Goal: Task Accomplishment & Management: Use online tool/utility

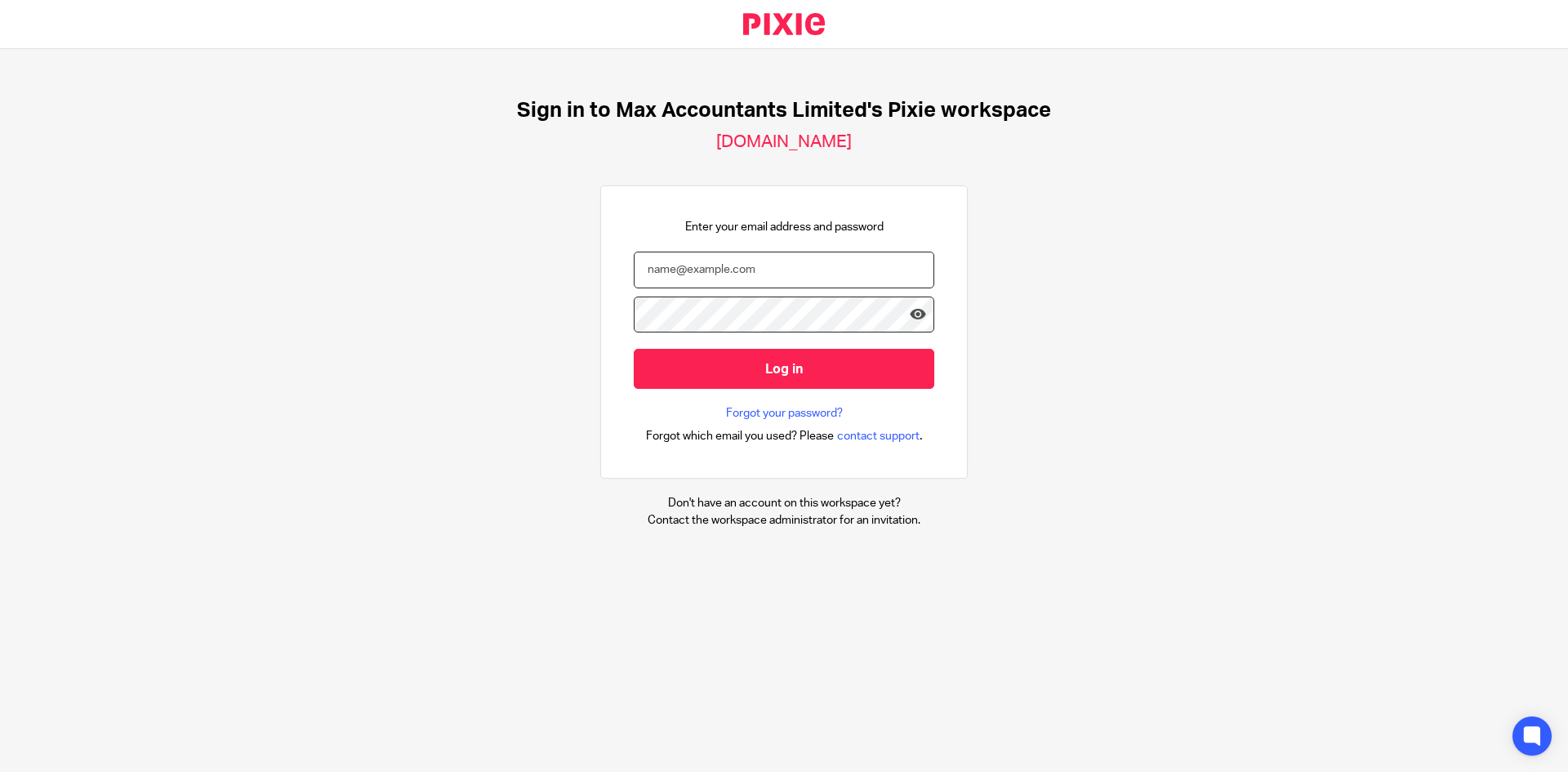
type input "nickyp@maxaccountants.co.uk"
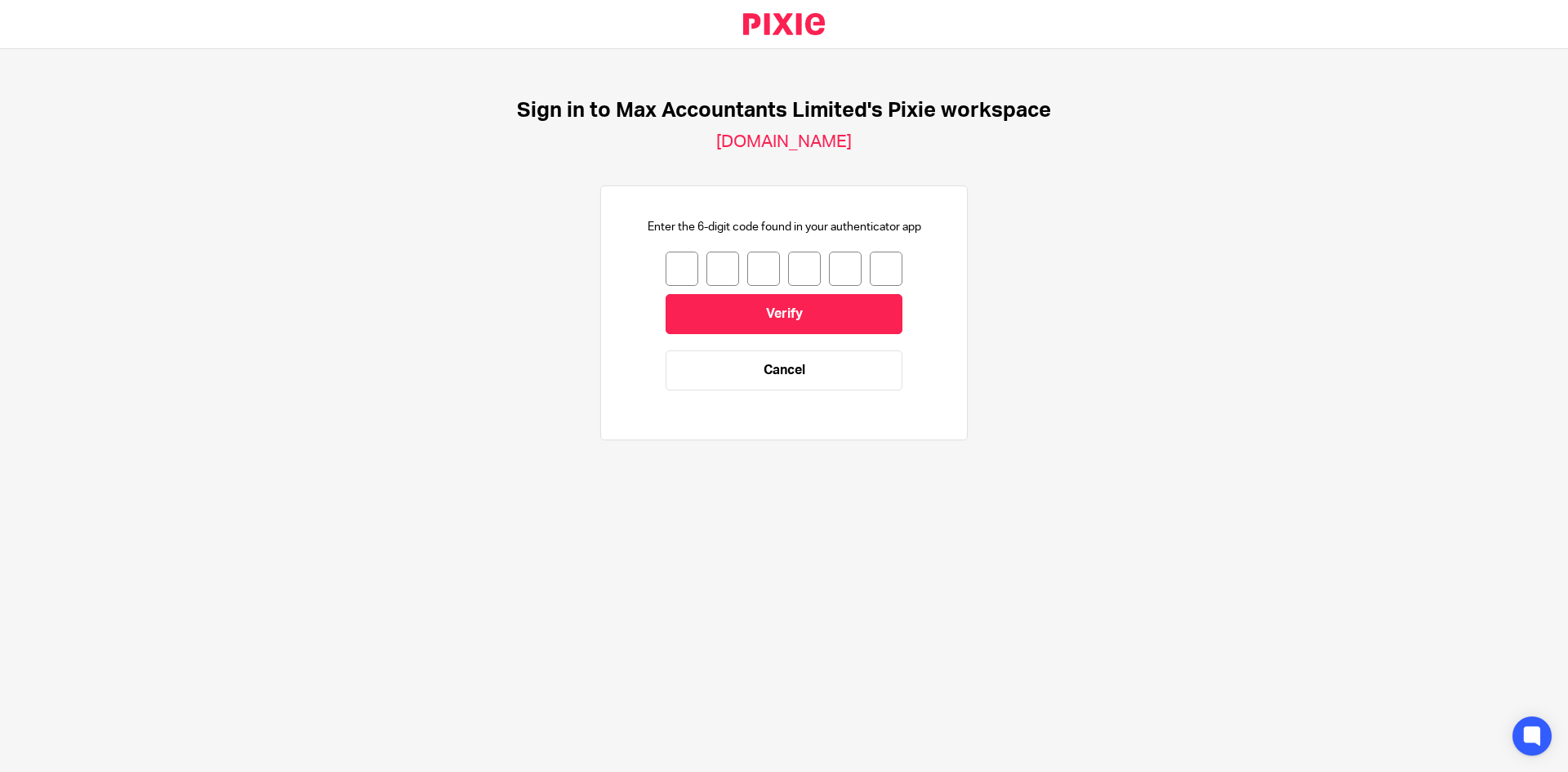
click at [675, 265] on input "number" at bounding box center [681, 268] width 32 height 34
type input "2"
type input "4"
type input "1"
drag, startPoint x: 749, startPoint y: 263, endPoint x: 773, endPoint y: 277, distance: 27.8
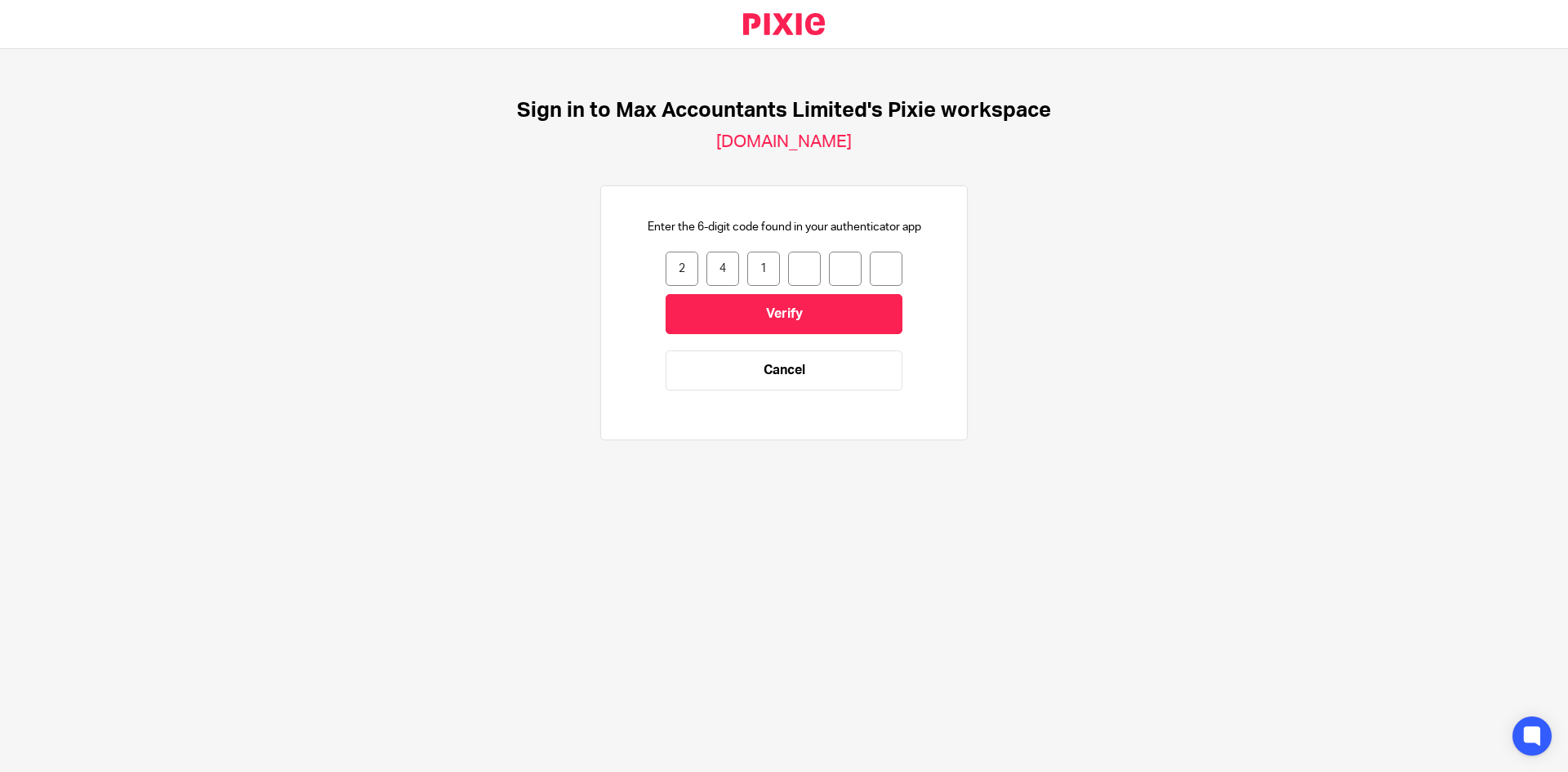
click at [753, 263] on input "1" at bounding box center [763, 268] width 32 height 34
type input "7"
type input "6"
type input "1"
type input "7"
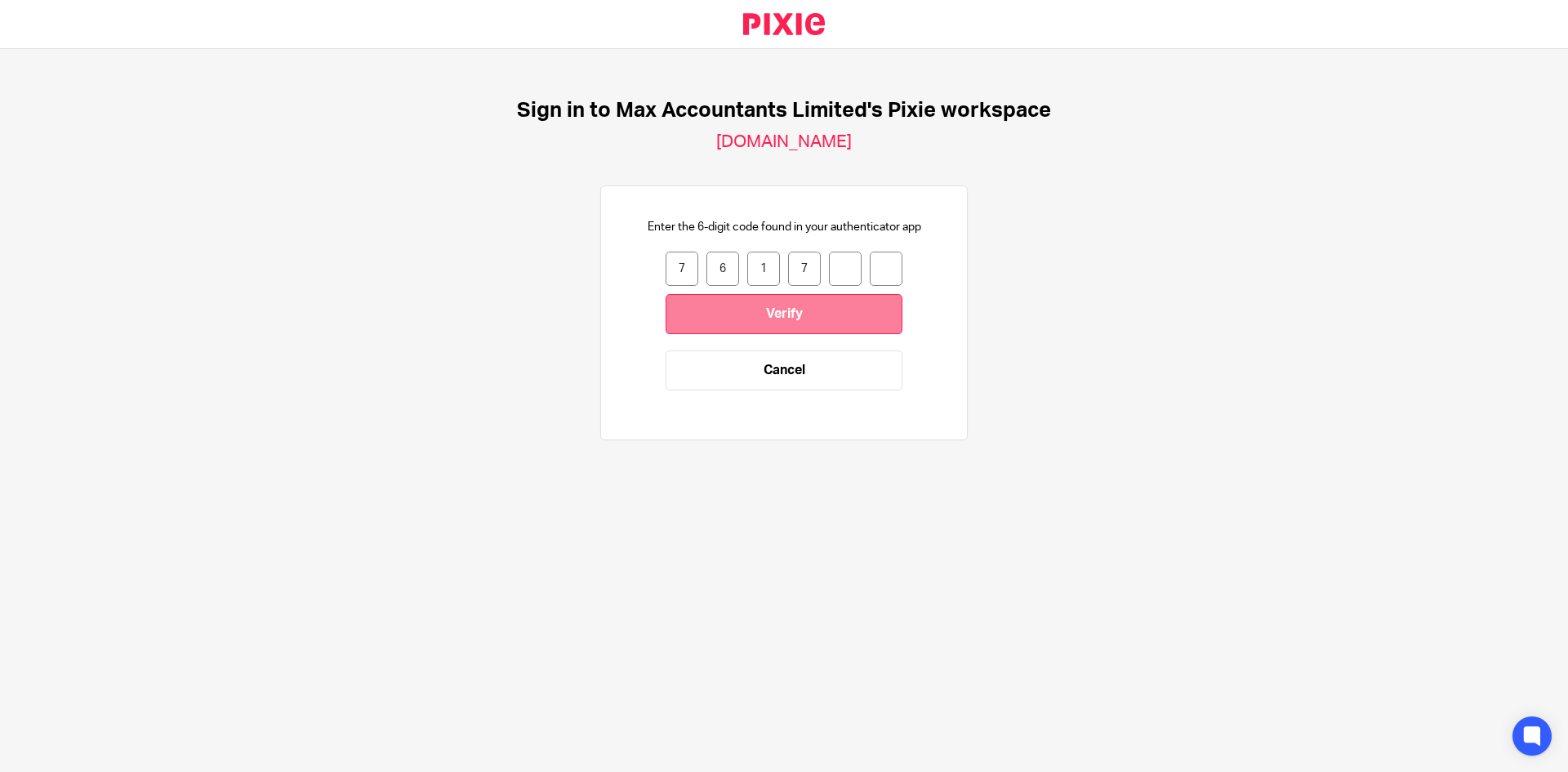
type input "5"
type input "0"
click at [825, 310] on input "Verify" at bounding box center [784, 314] width 237 height 40
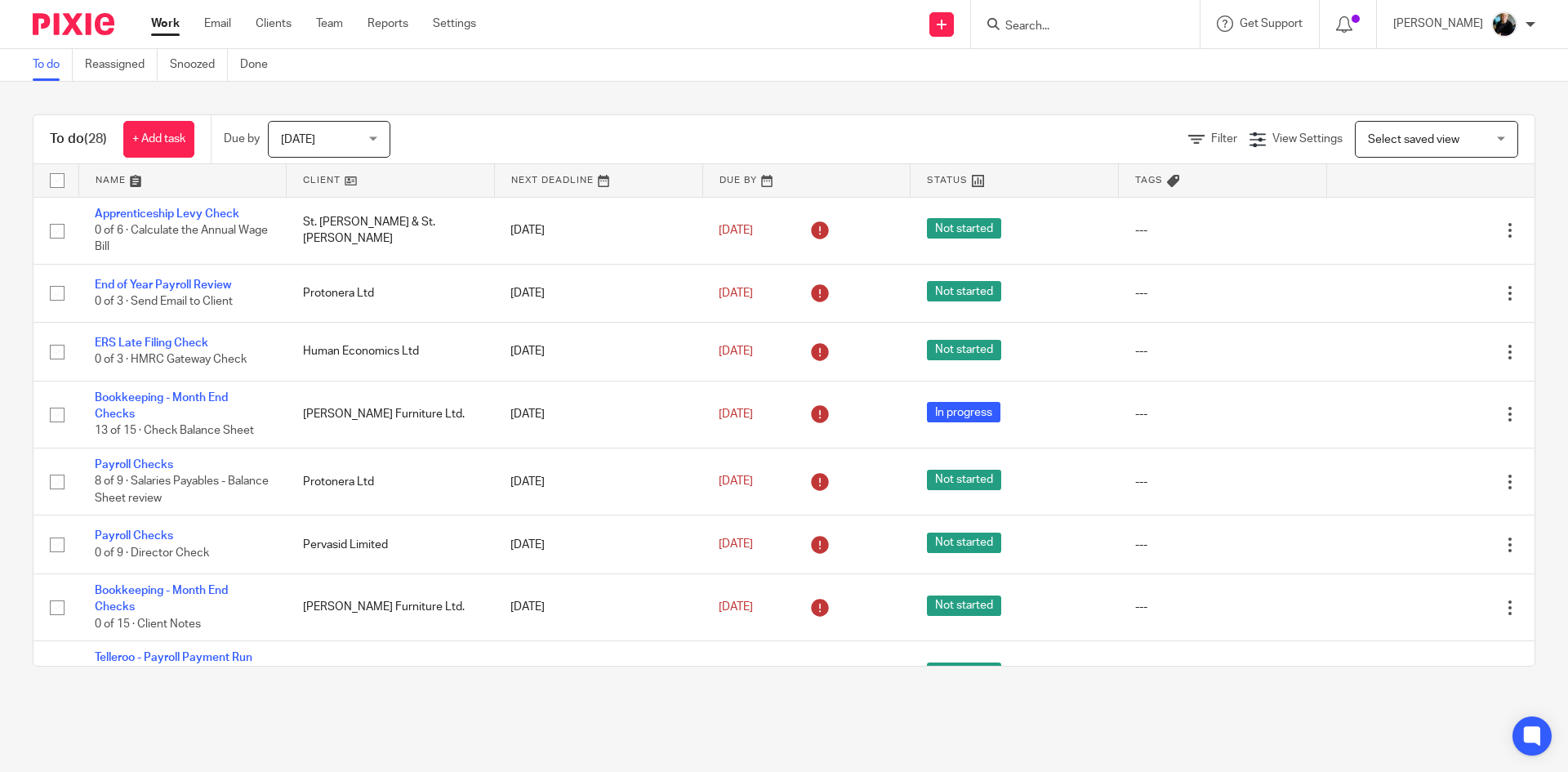
click at [1068, 22] on input "Search" at bounding box center [1076, 26] width 147 height 15
drag, startPoint x: 1019, startPoint y: 29, endPoint x: 1030, endPoint y: 29, distance: 11.0
click at [1020, 29] on input "Search" at bounding box center [1076, 26] width 147 height 15
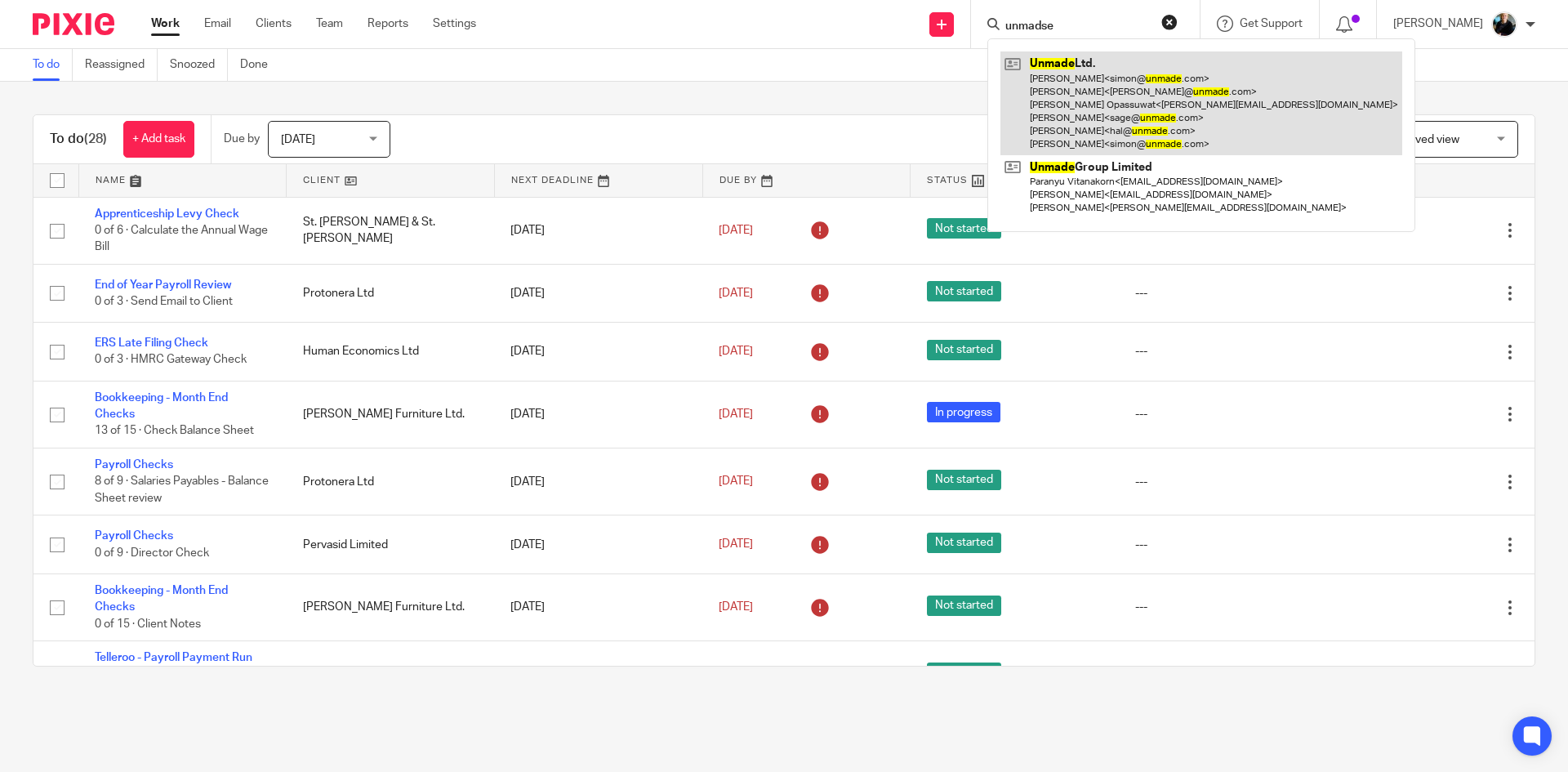
type input "unmadse"
click at [1104, 97] on link at bounding box center [1201, 104] width 402 height 104
click at [1104, 97] on link at bounding box center [1201, 104] width 402 height 104
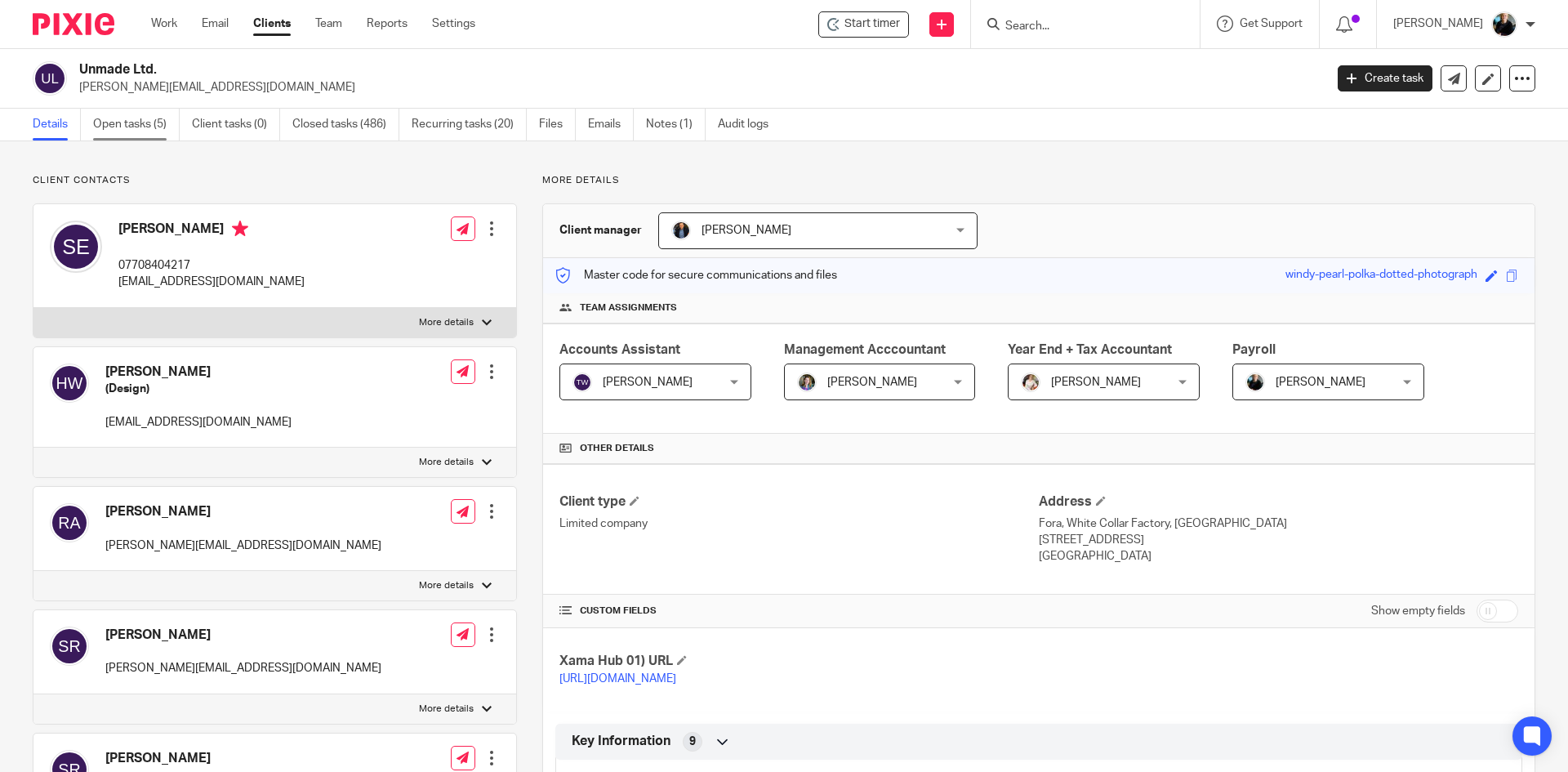
click at [131, 121] on link "Open tasks (5)" at bounding box center [136, 125] width 87 height 32
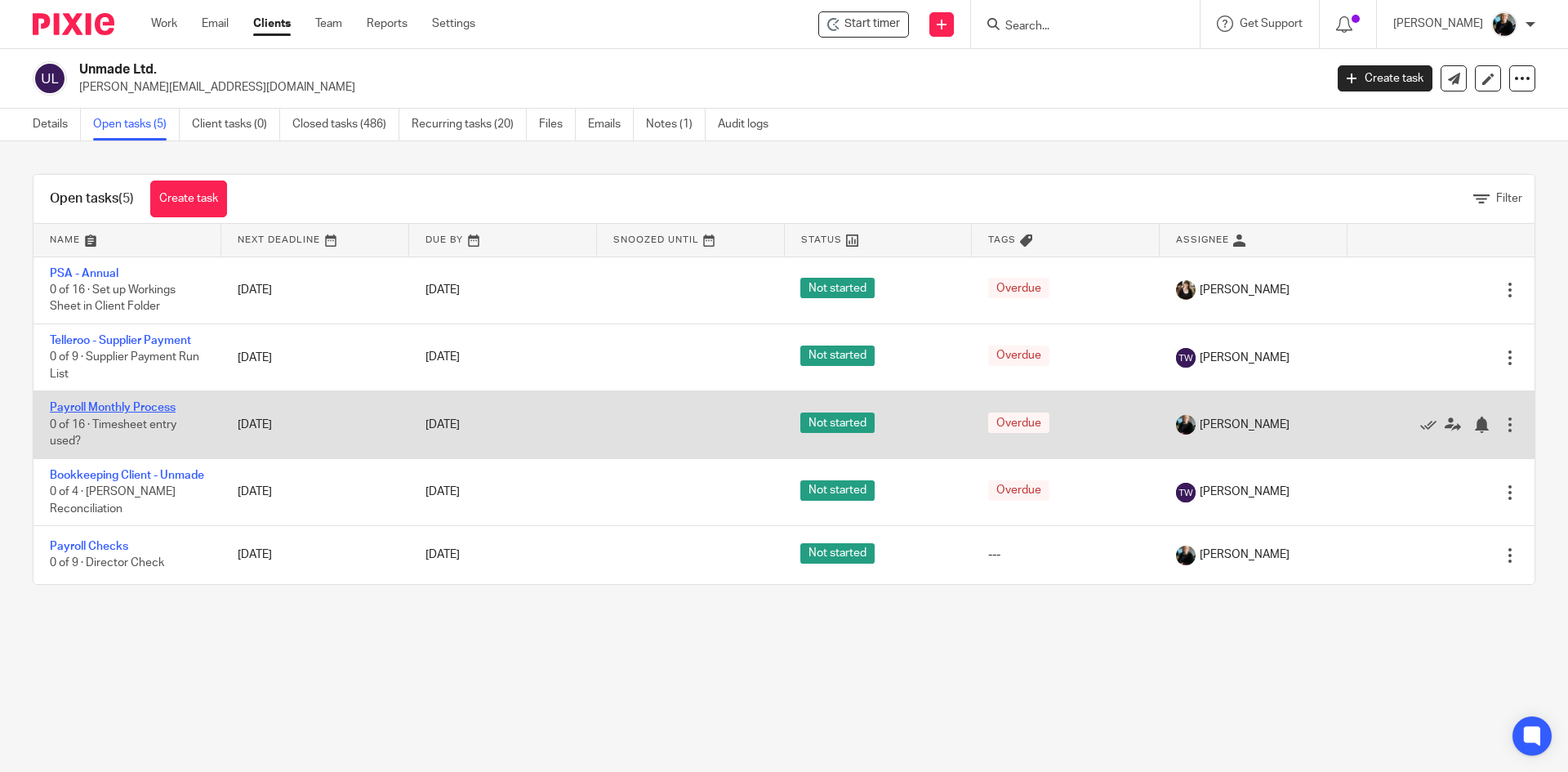
click at [68, 404] on link "Payroll Monthly Process" at bounding box center [112, 408] width 126 height 11
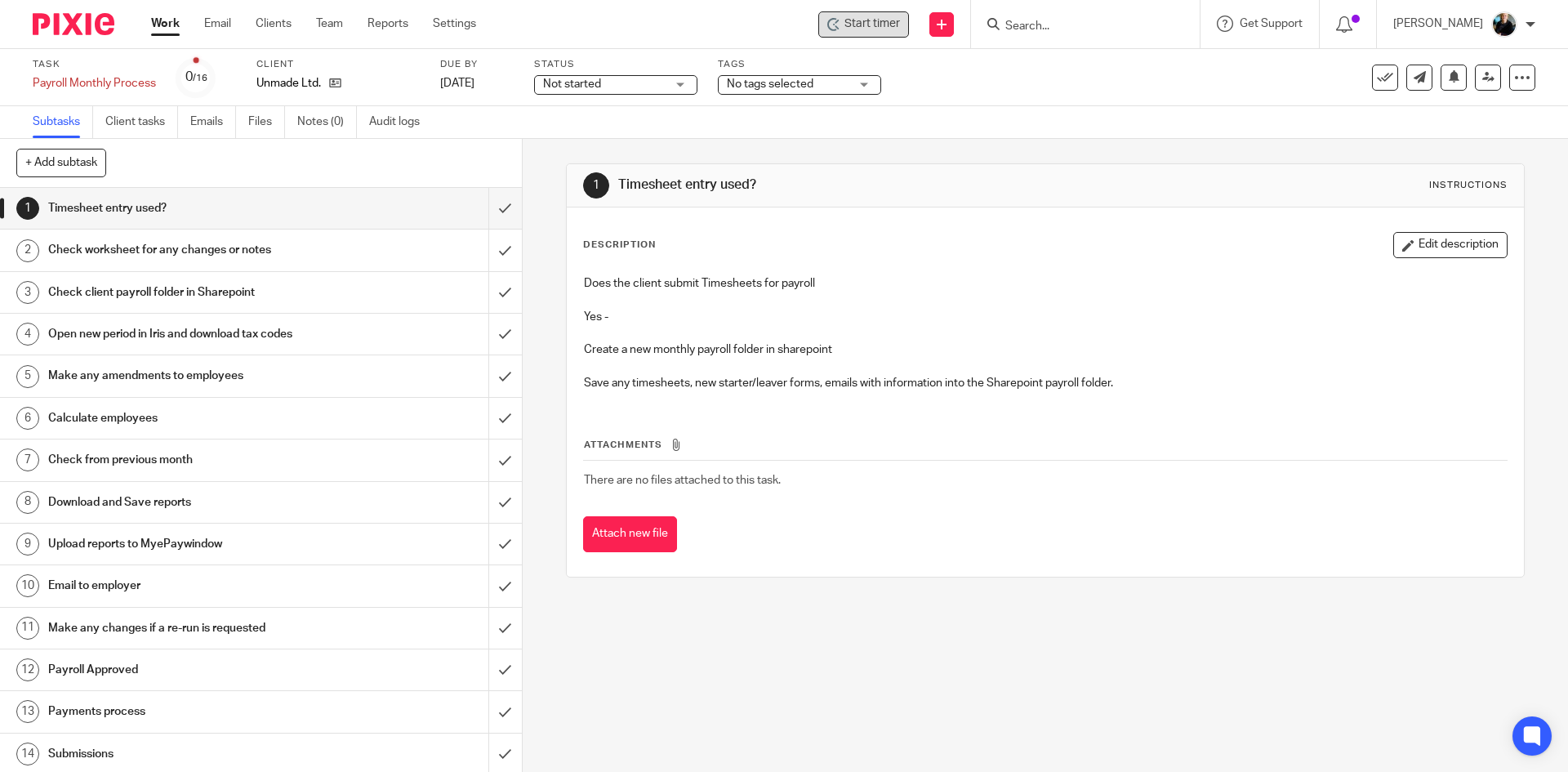
click at [861, 18] on span "Start timer" at bounding box center [872, 25] width 55 height 18
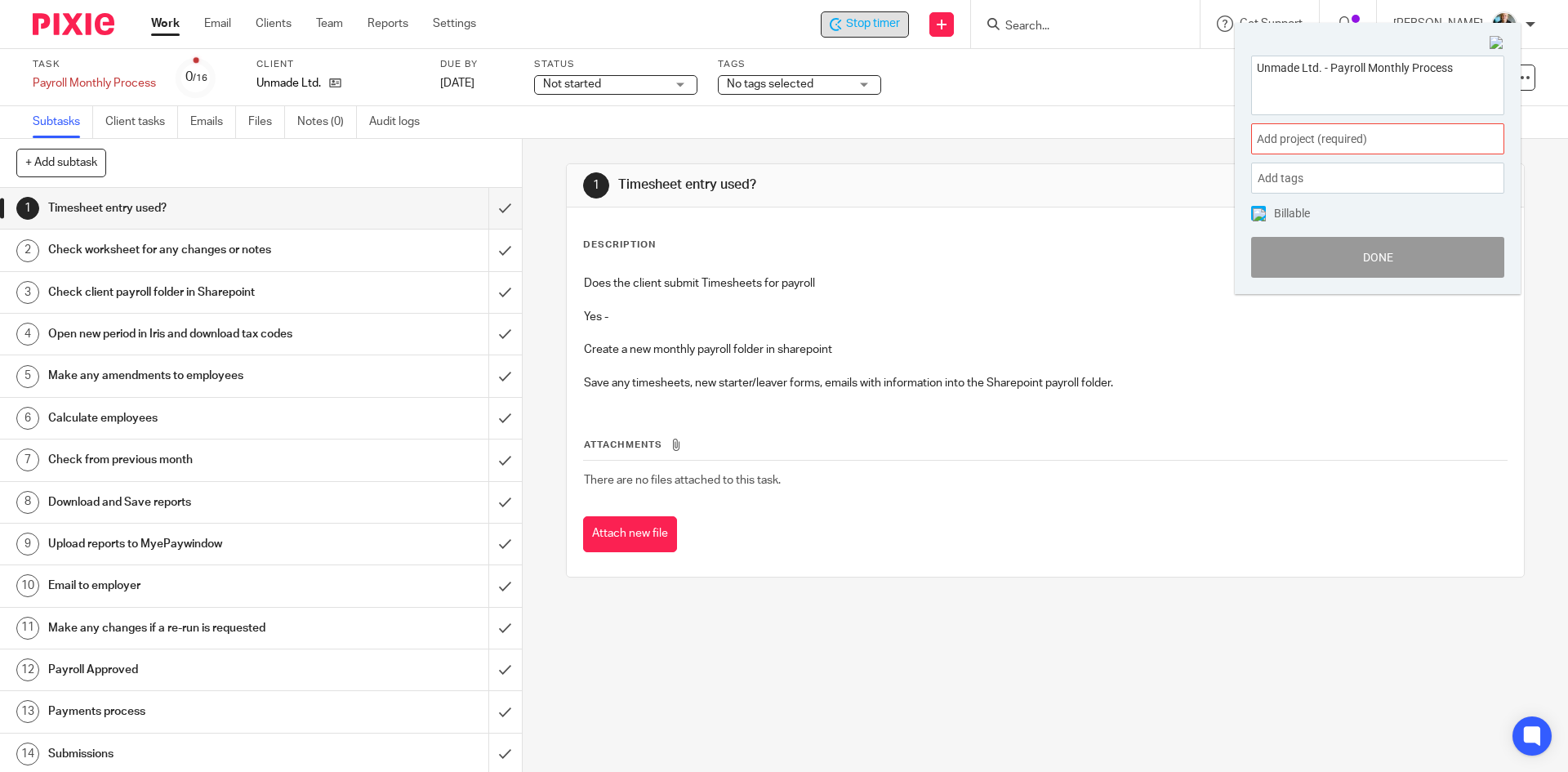
click at [1271, 136] on span "Add project (required) :" at bounding box center [1360, 140] width 205 height 18
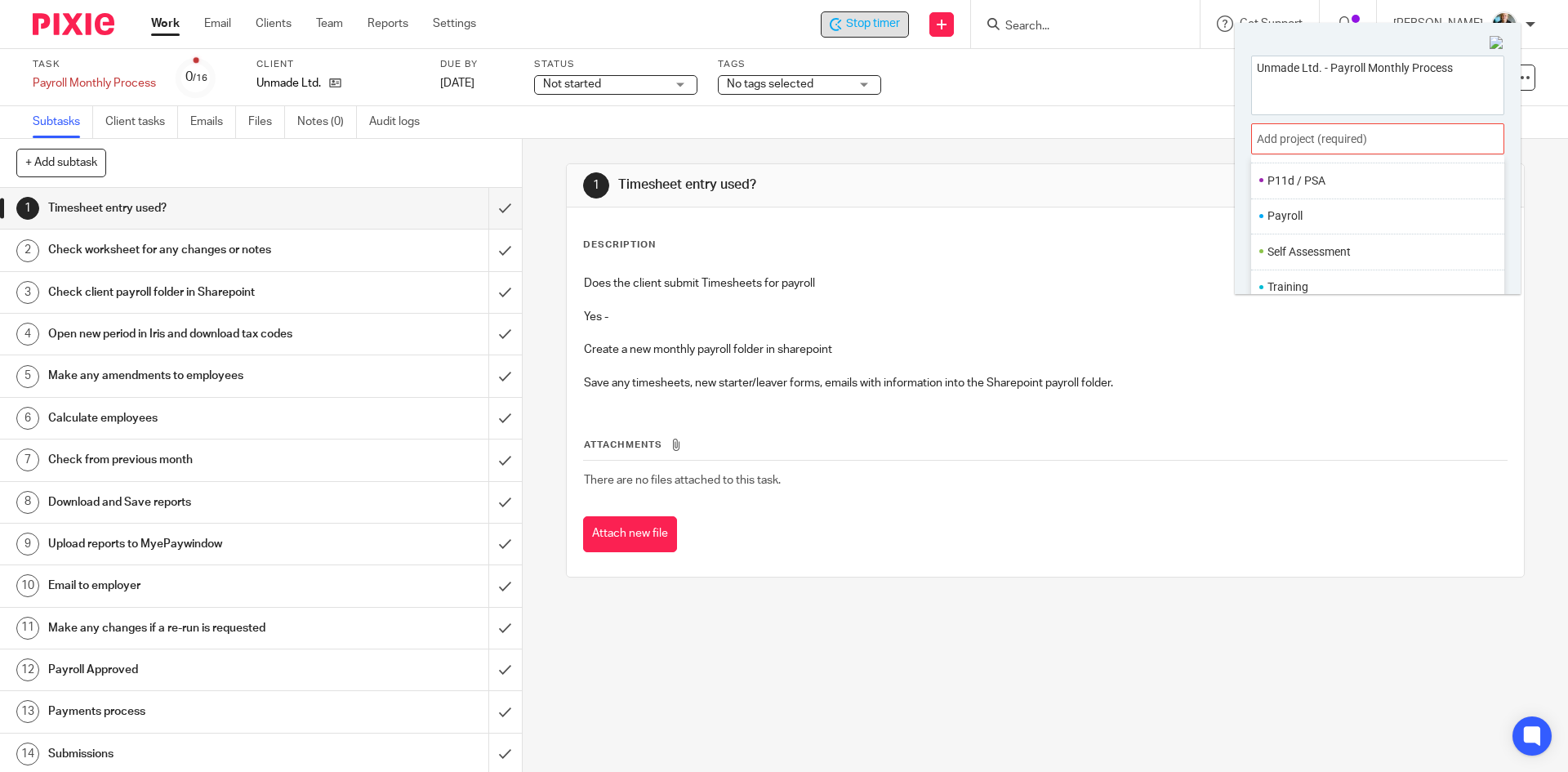
scroll to position [612, 0]
click at [1291, 214] on li "Payroll" at bounding box center [1374, 215] width 213 height 18
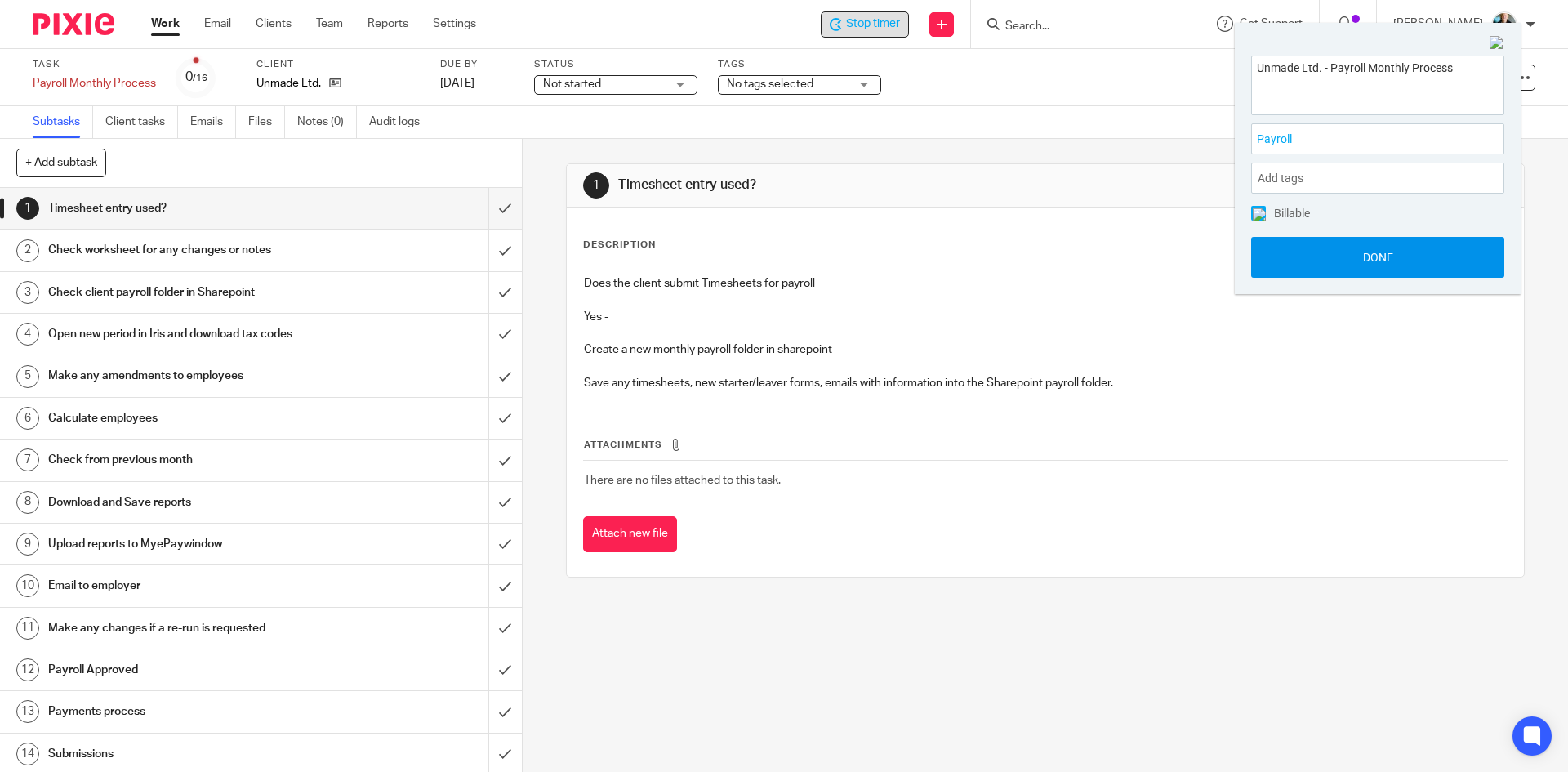
click at [1322, 264] on button "Done" at bounding box center [1377, 257] width 253 height 41
